Goal: Task Accomplishment & Management: Use online tool/utility

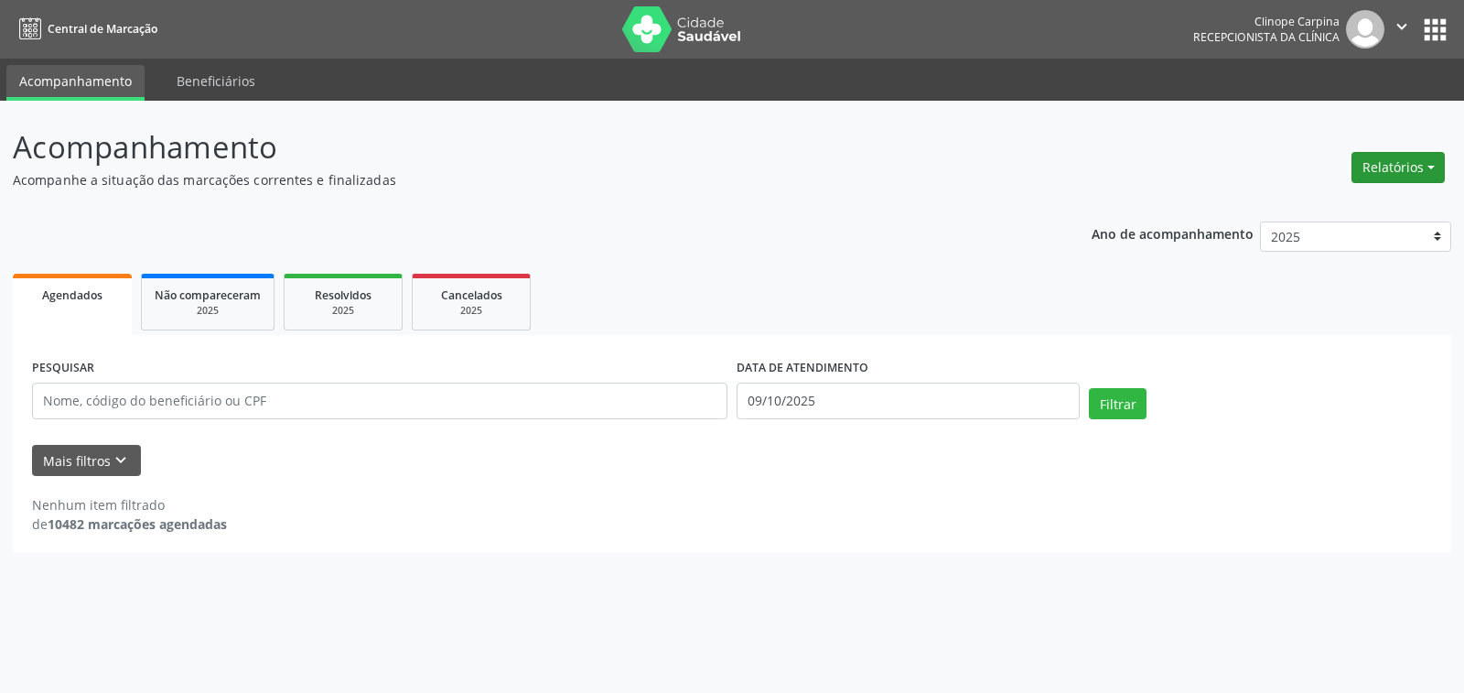
click at [1396, 168] on button "Relatórios" at bounding box center [1398, 167] width 93 height 31
click at [1324, 207] on link "Agendamentos" at bounding box center [1346, 207] width 197 height 26
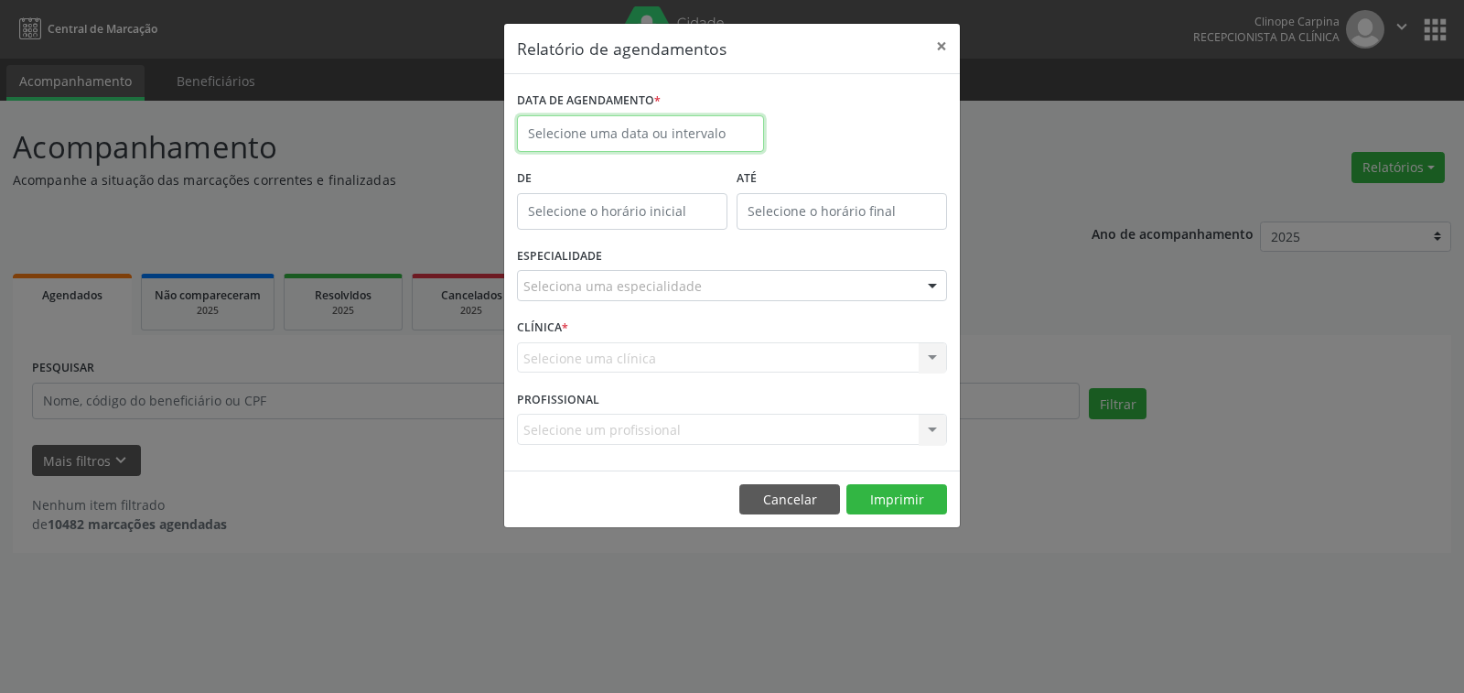
click at [613, 126] on input "text" at bounding box center [640, 133] width 247 height 37
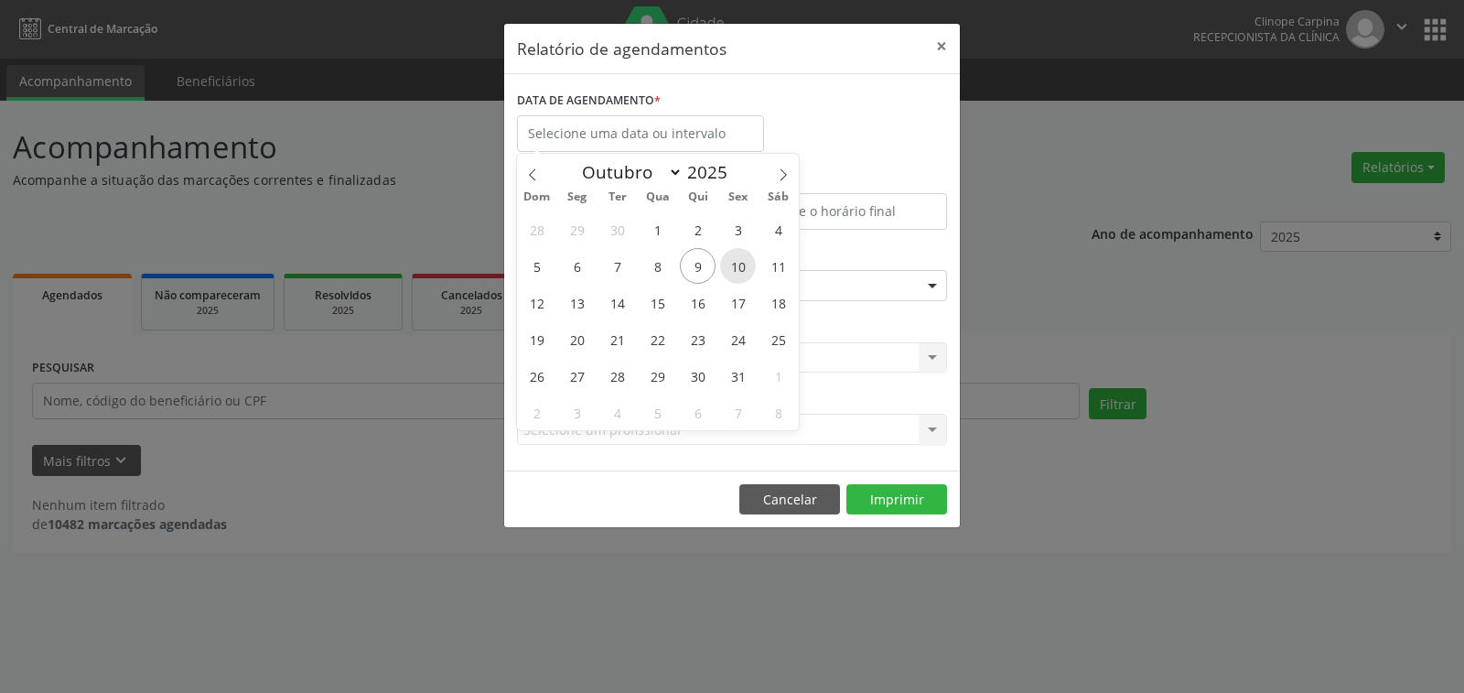
click at [746, 267] on span "10" at bounding box center [738, 266] width 36 height 36
type input "[DATE]"
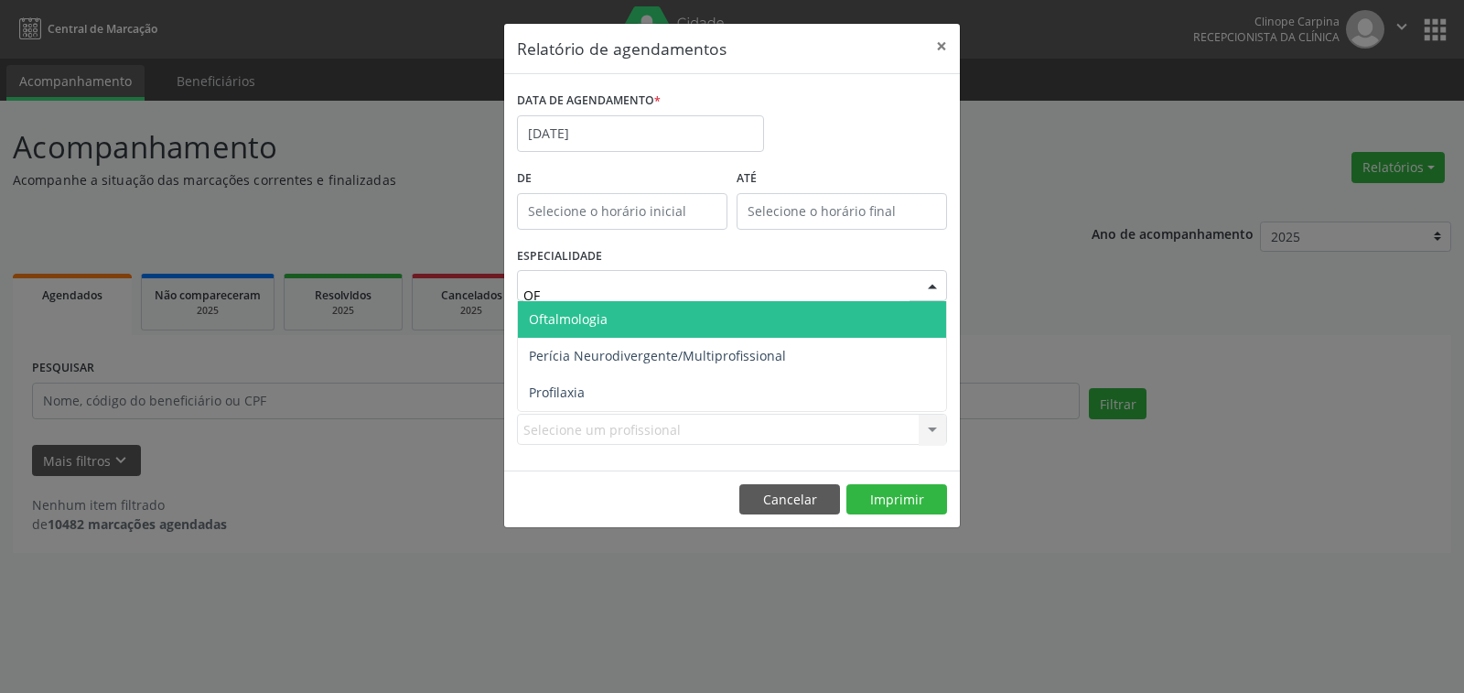
type input "OFT"
click at [646, 316] on span "Oftalmologia" at bounding box center [732, 319] width 428 height 37
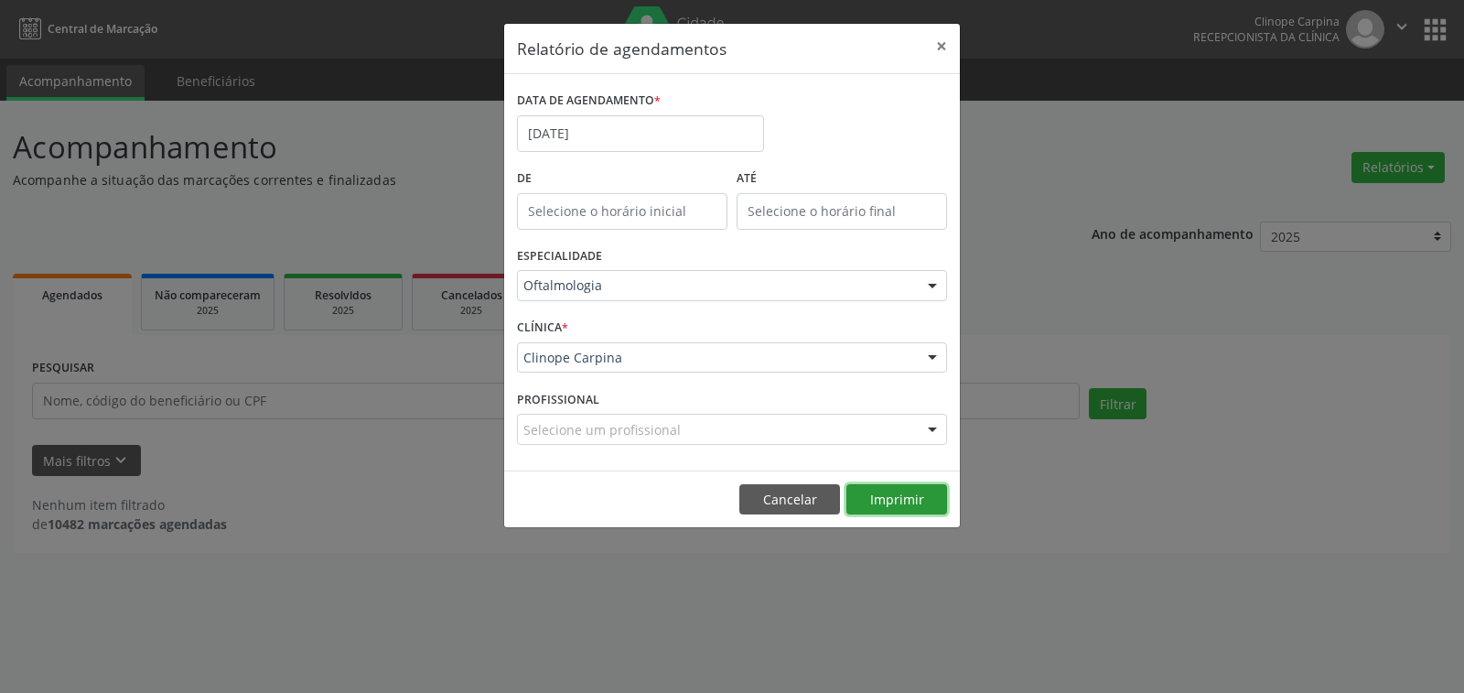
click at [924, 502] on button "Imprimir" at bounding box center [897, 499] width 101 height 31
click at [945, 42] on button "×" at bounding box center [942, 46] width 37 height 45
